Goal: Information Seeking & Learning: Find specific page/section

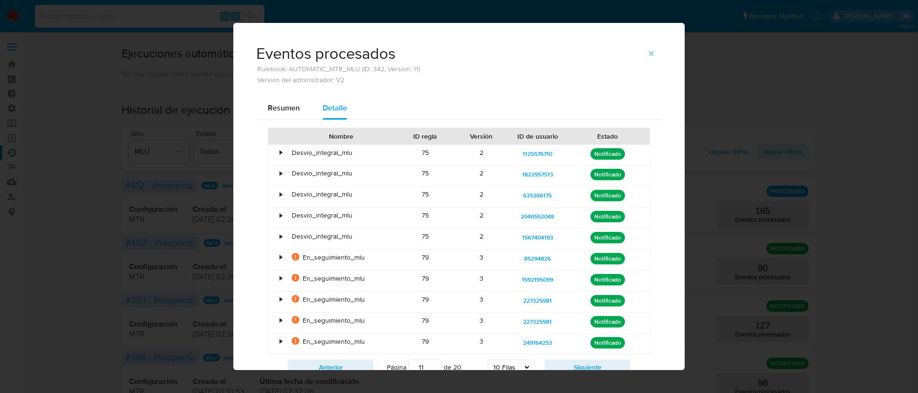
select select "10"
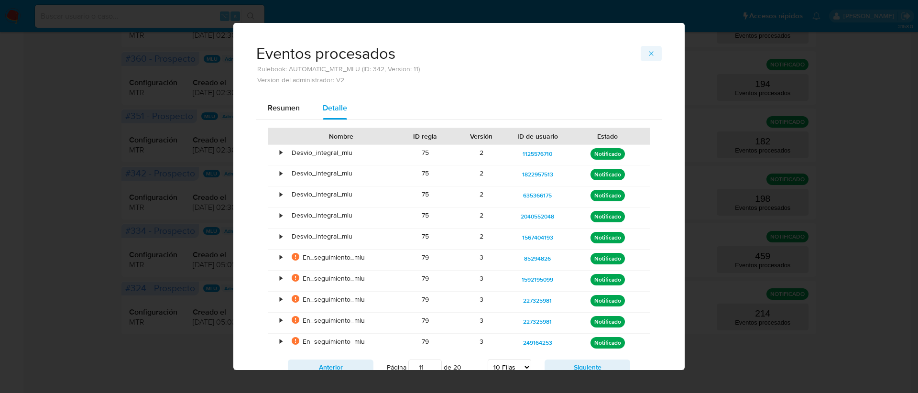
click at [648, 48] on span "button" at bounding box center [651, 53] width 8 height 13
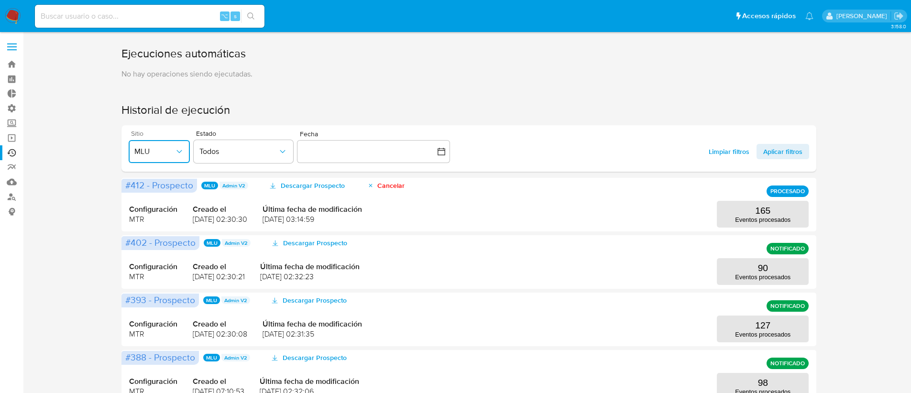
click at [173, 153] on span "MLU" at bounding box center [154, 152] width 40 height 10
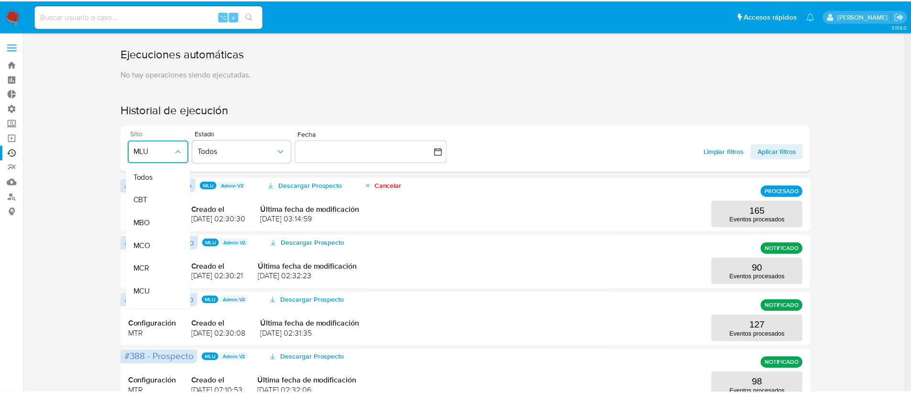
scroll to position [204, 0]
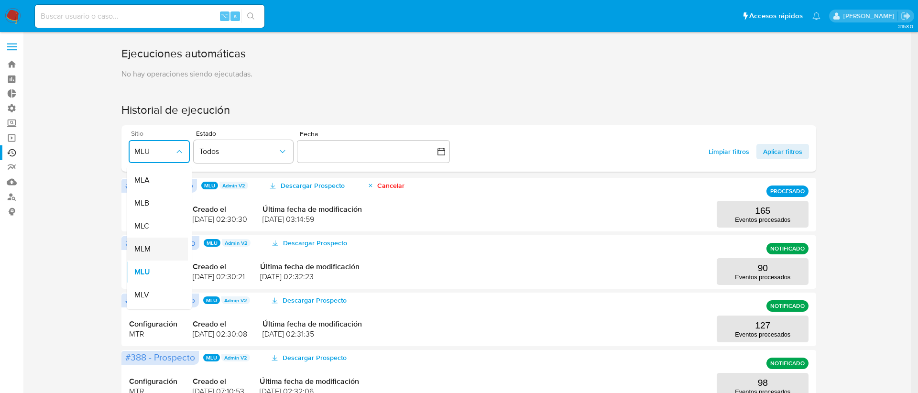
click at [155, 245] on div "MLM" at bounding box center [154, 249] width 40 height 23
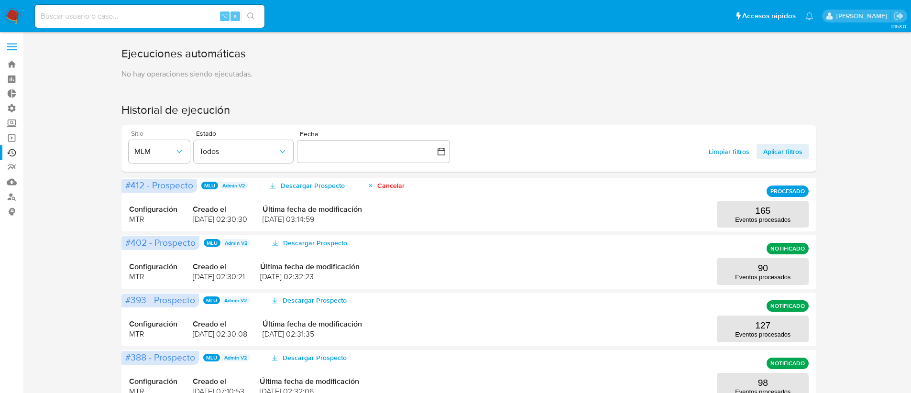
click at [702, 158] on div "Limpiar filtros Aplicar filtros" at bounding box center [755, 151] width 107 height 15
click at [718, 154] on span "Limpiar filtros" at bounding box center [729, 151] width 41 height 15
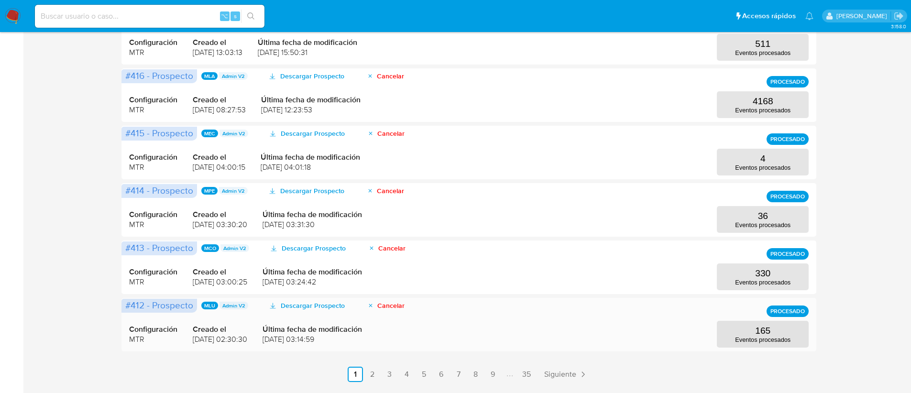
scroll to position [426, 0]
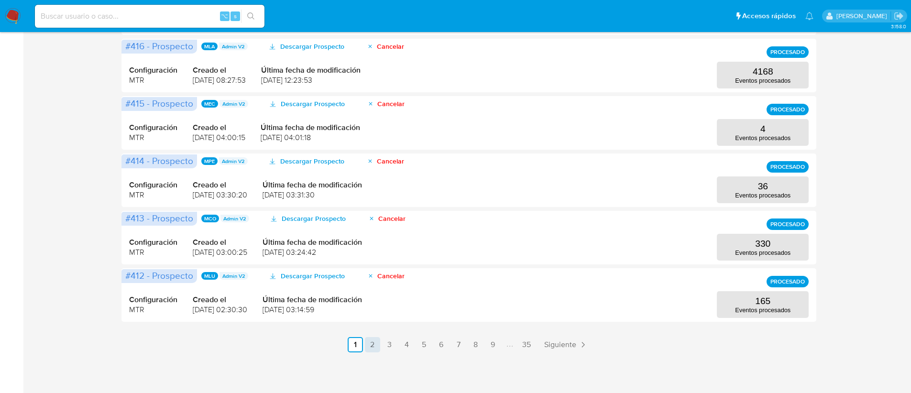
click at [369, 347] on link "2" at bounding box center [372, 344] width 15 height 15
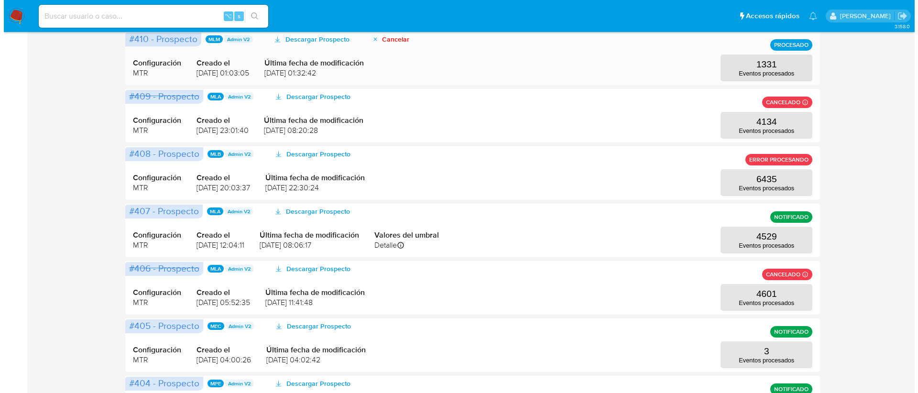
scroll to position [0, 0]
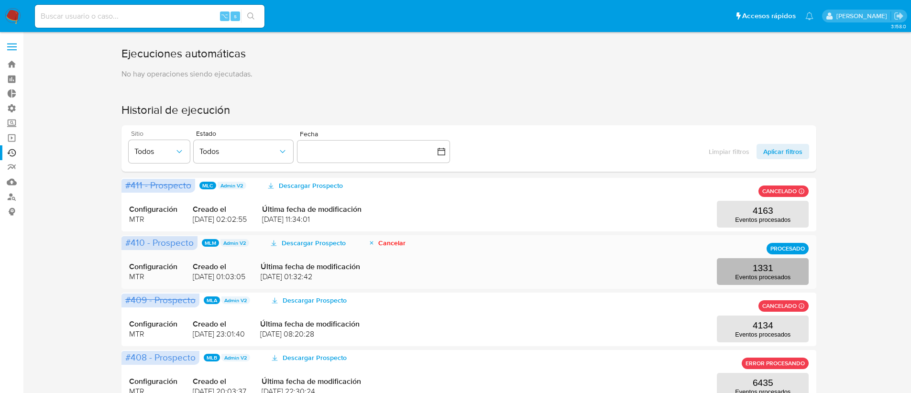
click at [772, 269] on p "1331" at bounding box center [763, 268] width 21 height 11
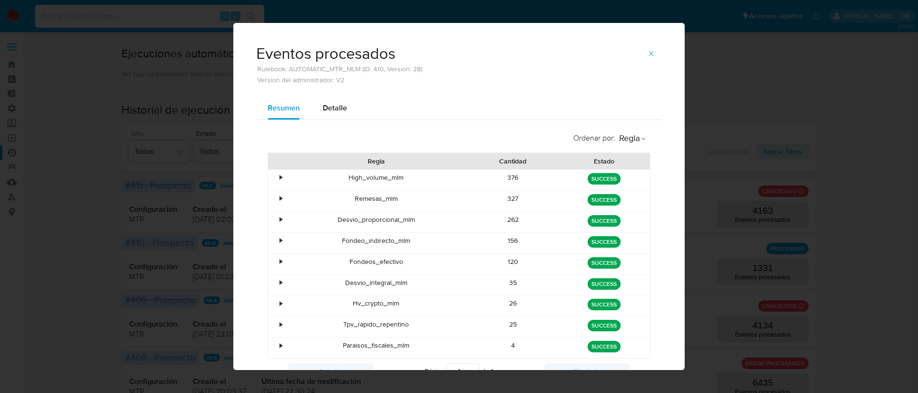
click at [273, 197] on div "•" at bounding box center [276, 201] width 17 height 21
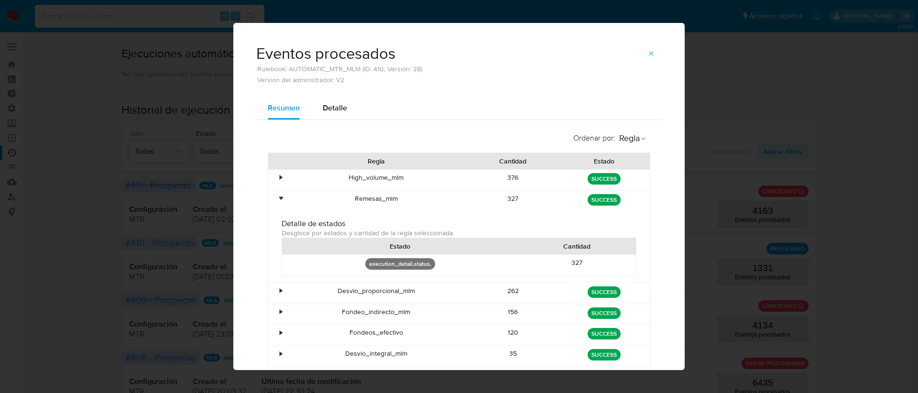
click at [273, 197] on div "•" at bounding box center [276, 201] width 17 height 21
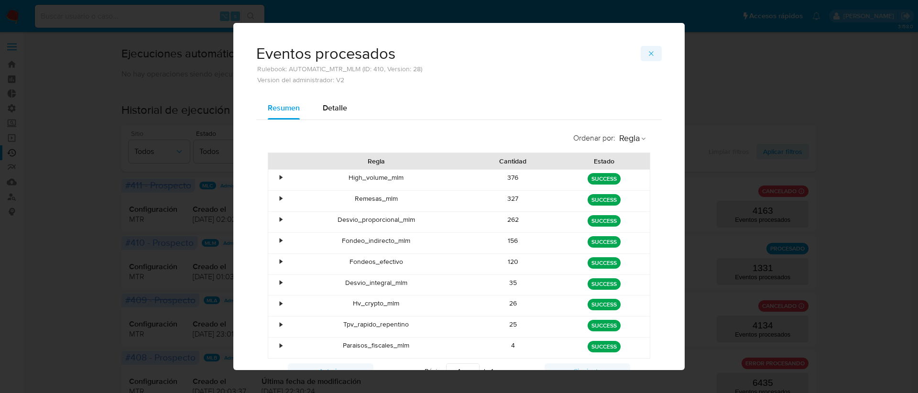
click at [648, 54] on icon "button" at bounding box center [651, 54] width 8 height 8
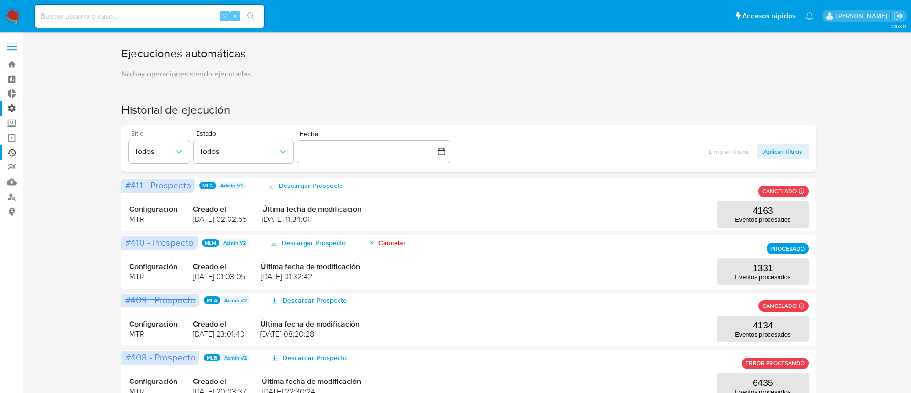
click at [12, 104] on label "Administración" at bounding box center [57, 108] width 114 height 15
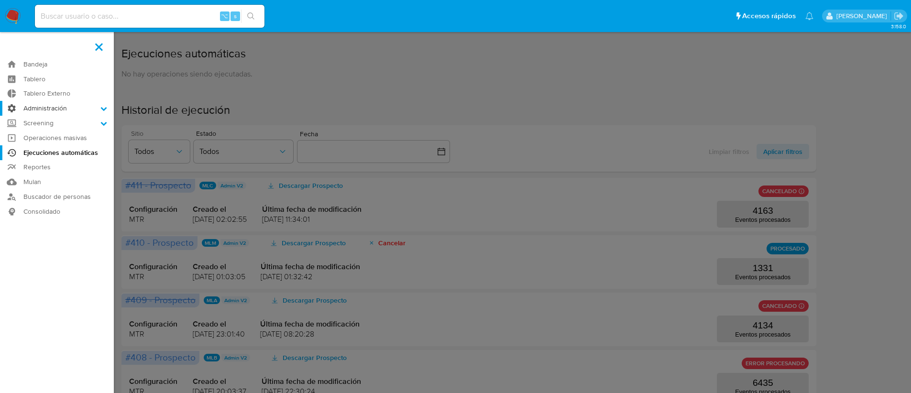
click at [0, 0] on input "Administración" at bounding box center [0, 0] width 0 height 0
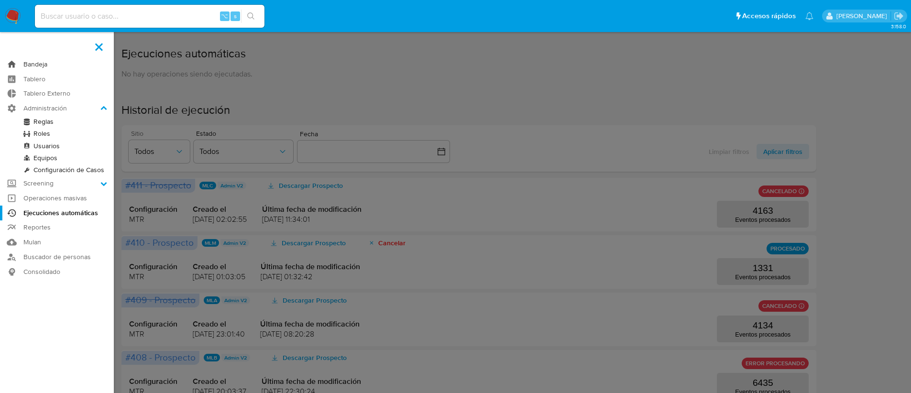
click at [43, 64] on link "Bandeja" at bounding box center [57, 64] width 114 height 15
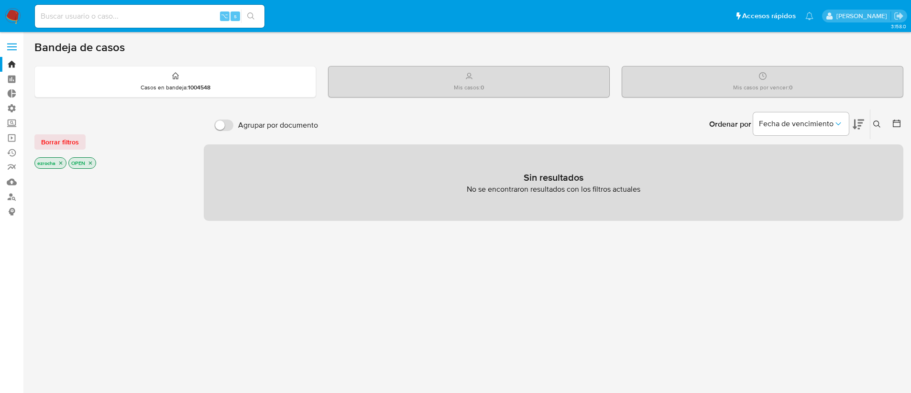
click at [63, 164] on icon "close-filter" at bounding box center [60, 163] width 3 height 3
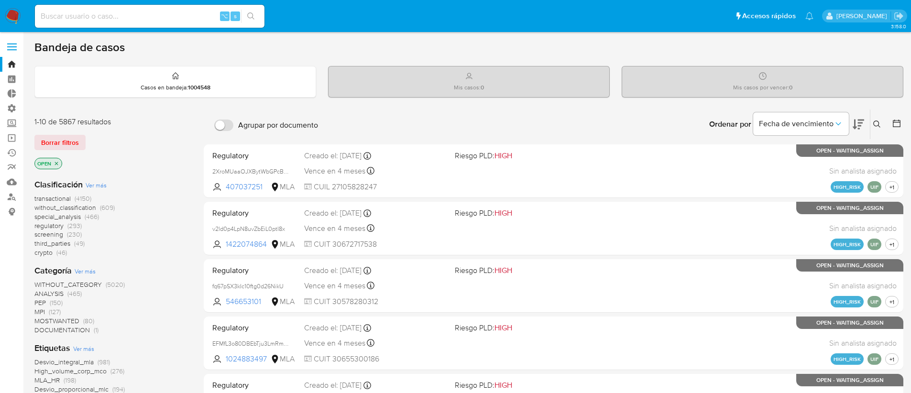
click at [57, 162] on icon "close-filter" at bounding box center [57, 164] width 6 height 6
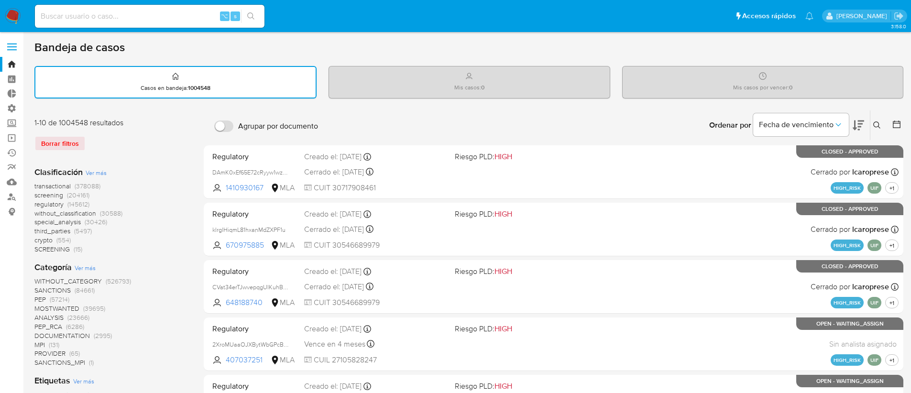
click at [61, 186] on span "transactional" at bounding box center [52, 186] width 36 height 10
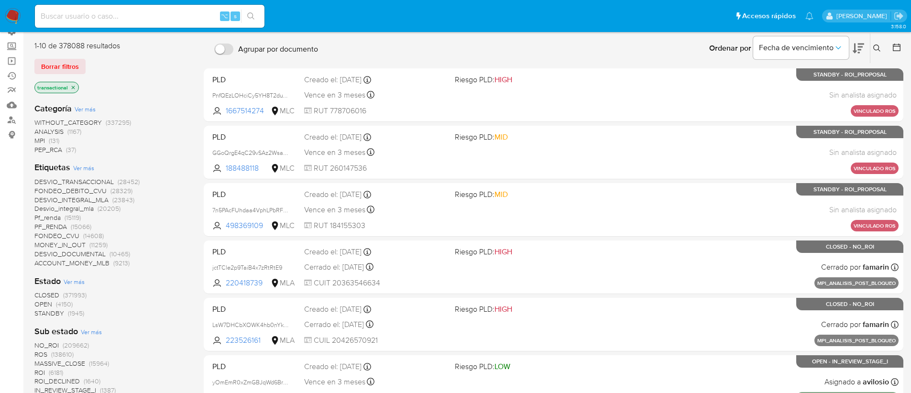
scroll to position [78, 0]
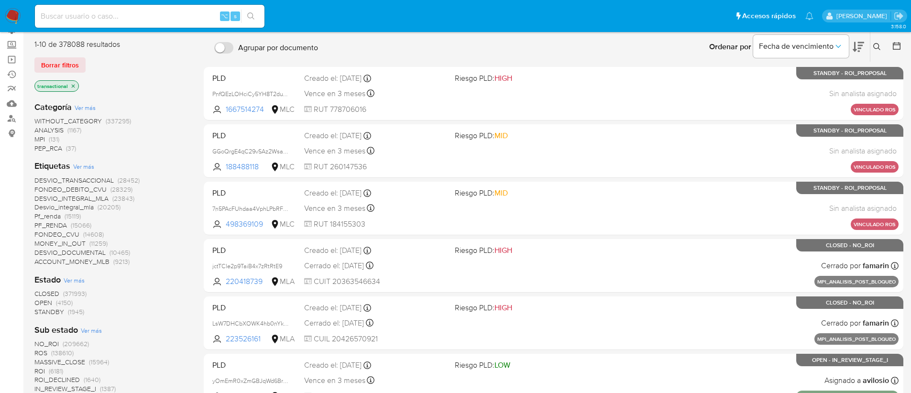
click at [78, 168] on span "Ver más" at bounding box center [83, 166] width 21 height 9
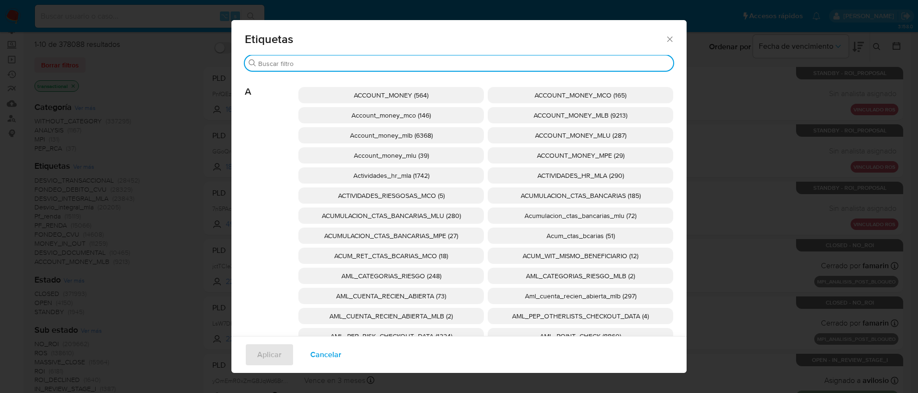
click at [329, 63] on input "Buscar" at bounding box center [463, 63] width 411 height 9
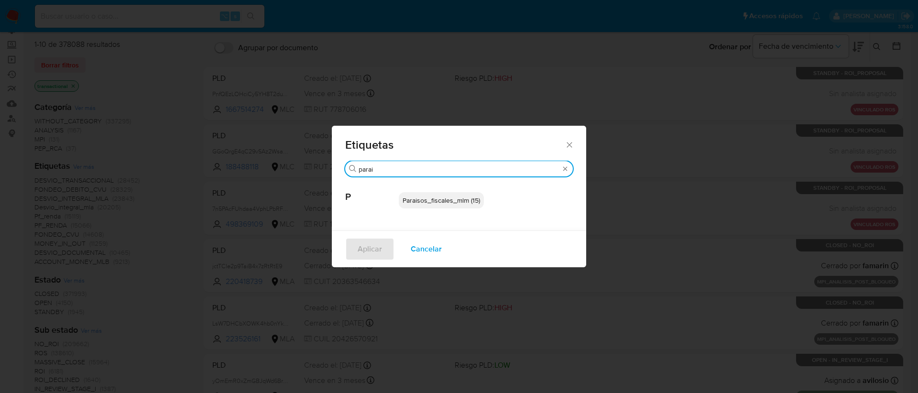
type input "parai"
click at [425, 204] on span "Paraisos_fiscales_mlm (15)" at bounding box center [441, 201] width 77 height 10
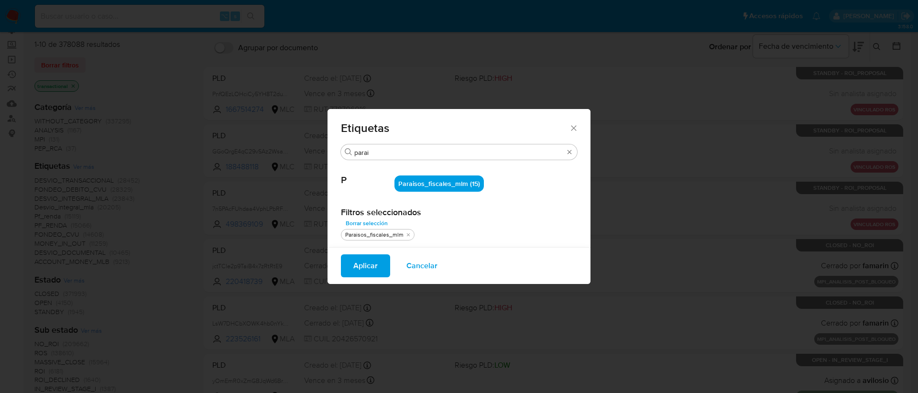
click at [368, 263] on span "Aplicar" at bounding box center [365, 265] width 24 height 21
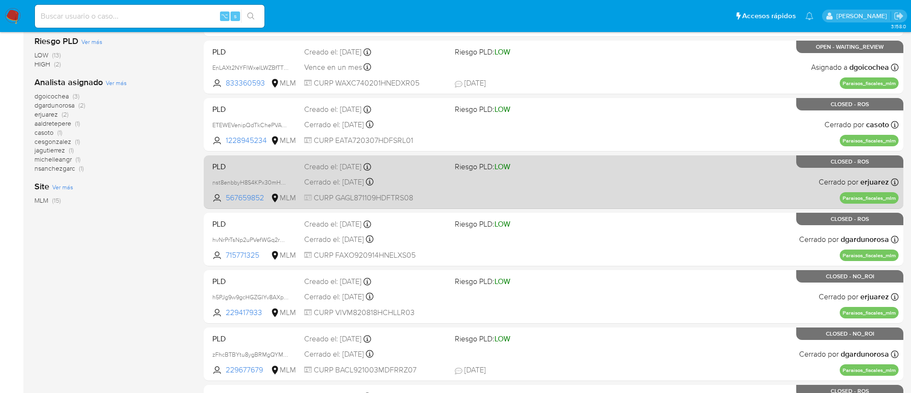
scroll to position [269, 0]
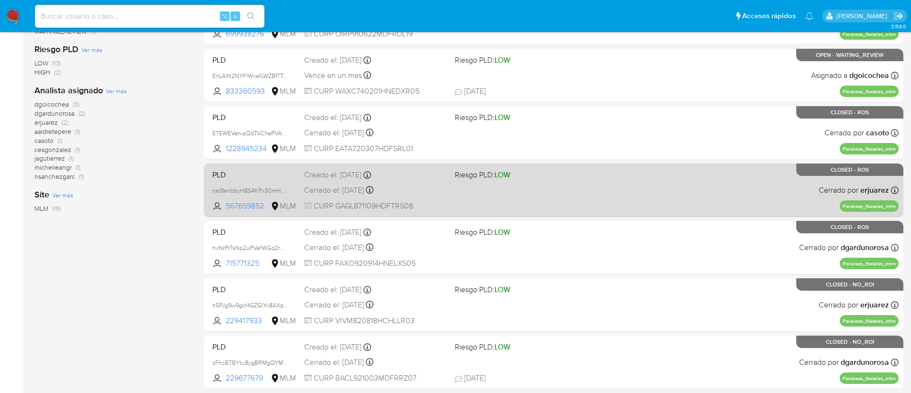
click at [596, 198] on div "PLD nst8enbbyH8S4KPx30mHNKZa 567659852 MLM Riesgo PLD: LOW Creado el: [DATE] Cr…" at bounding box center [553, 190] width 690 height 48
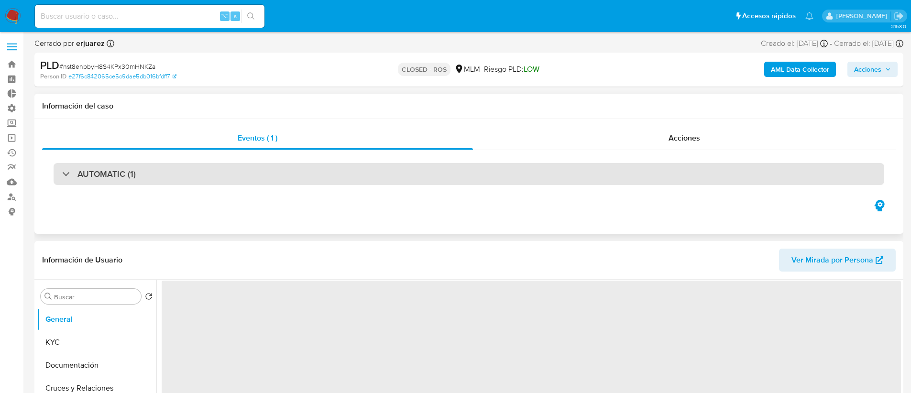
click at [228, 171] on div "AUTOMATIC (1)" at bounding box center [469, 174] width 831 height 22
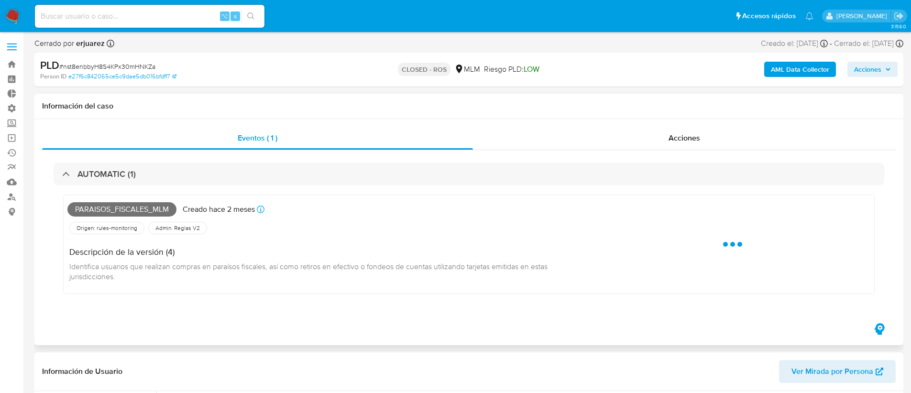
select select "10"
